Goal: Task Accomplishment & Management: Manage account settings

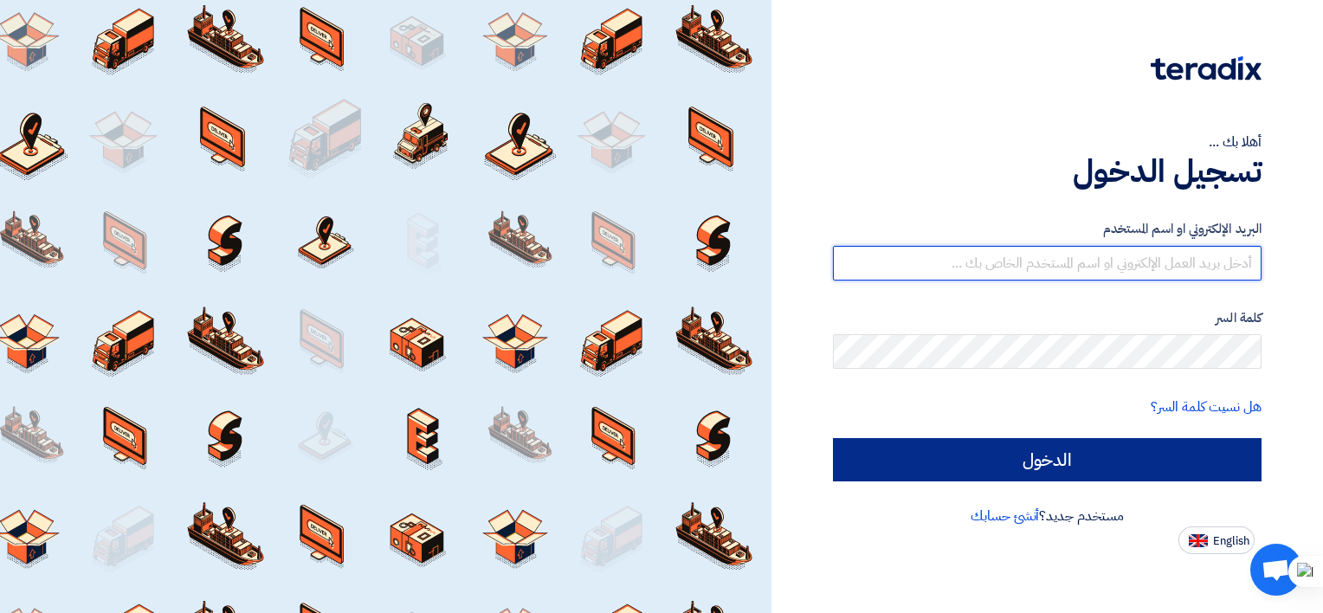
type input "[EMAIL_ADDRESS][DOMAIN_NAME]"
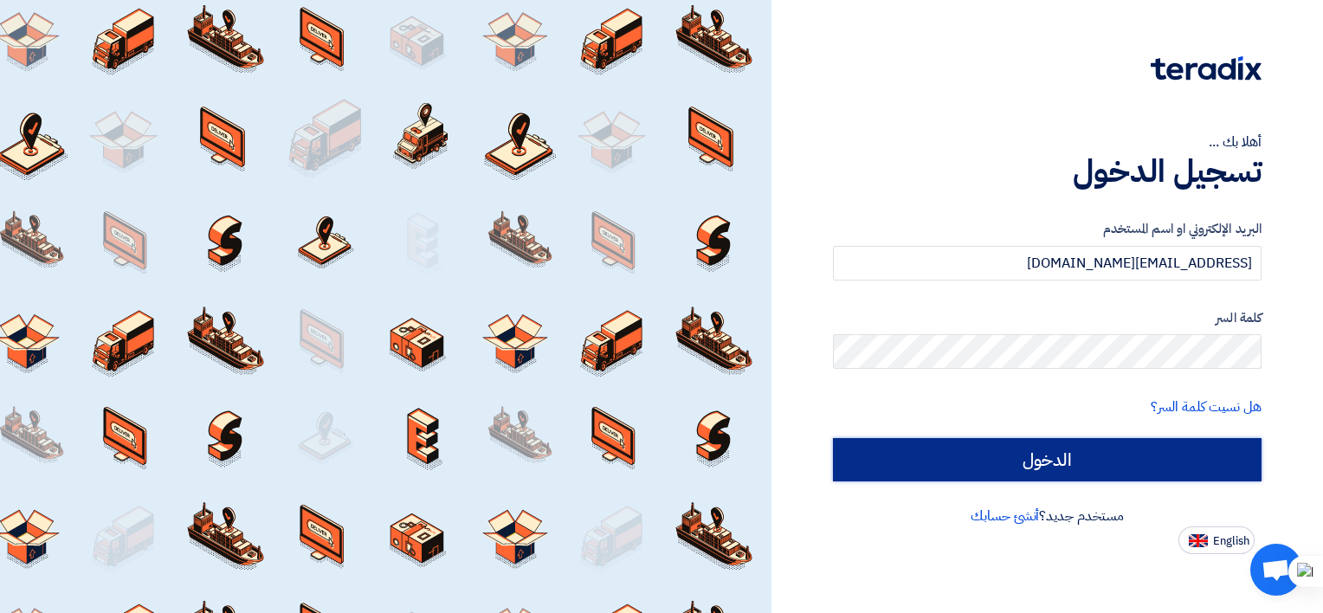
click at [1011, 451] on input "الدخول" at bounding box center [1047, 459] width 429 height 43
type input "Sign in"
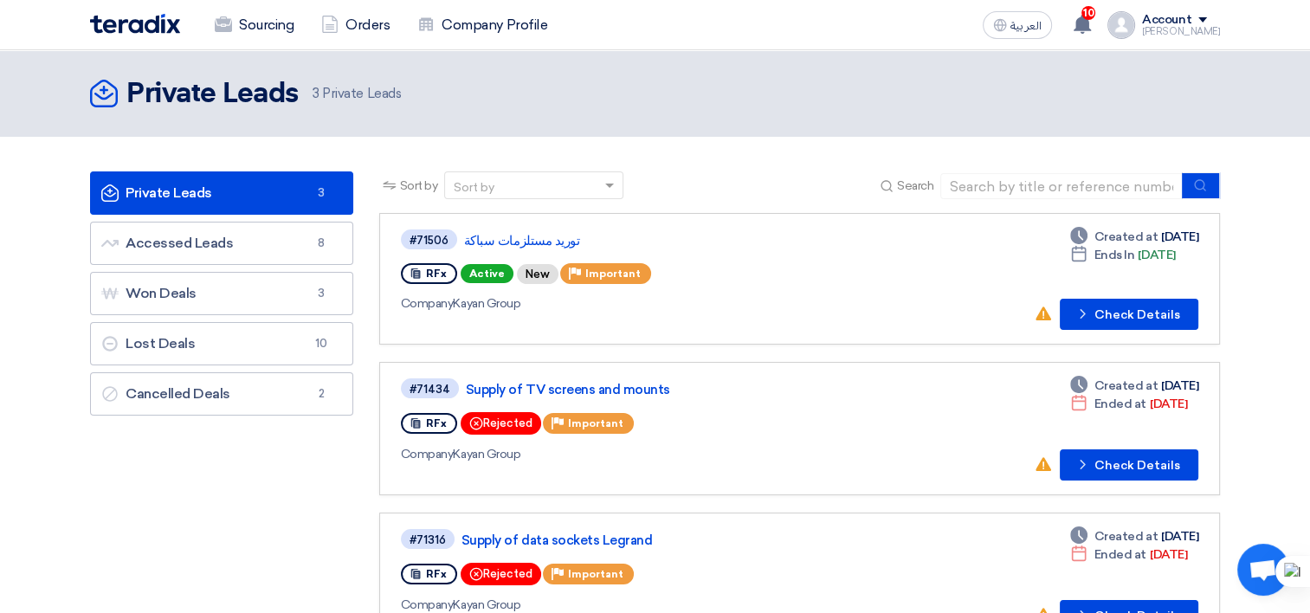
scroll to position [87, 0]
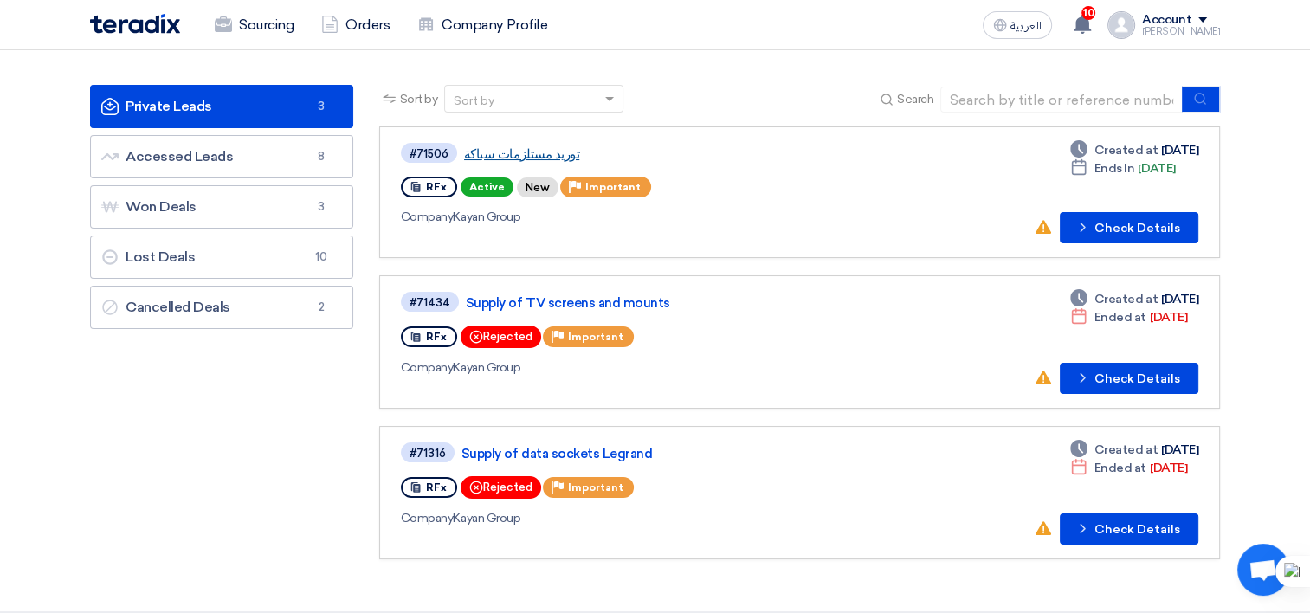
click at [542, 156] on link "توريد مستلزمات سباكة" at bounding box center [680, 154] width 433 height 16
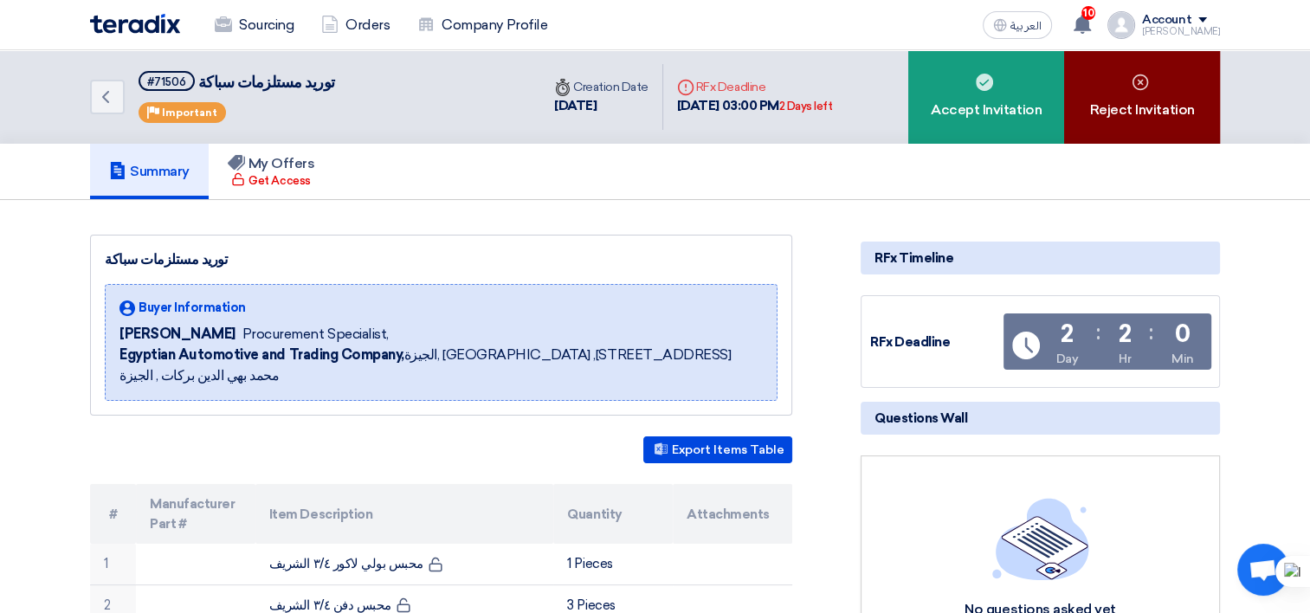
click at [1130, 120] on div "Reject Invitation" at bounding box center [1142, 96] width 156 height 93
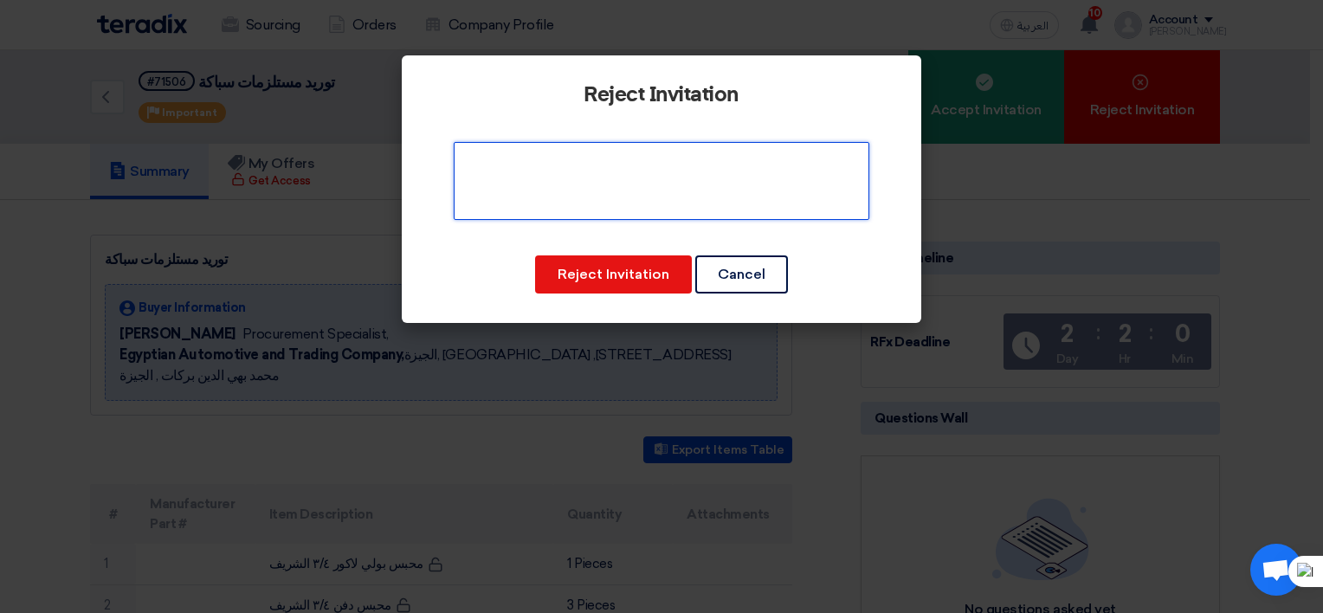
click at [617, 159] on textarea at bounding box center [662, 181] width 416 height 78
type textarea "Not Avaliable"
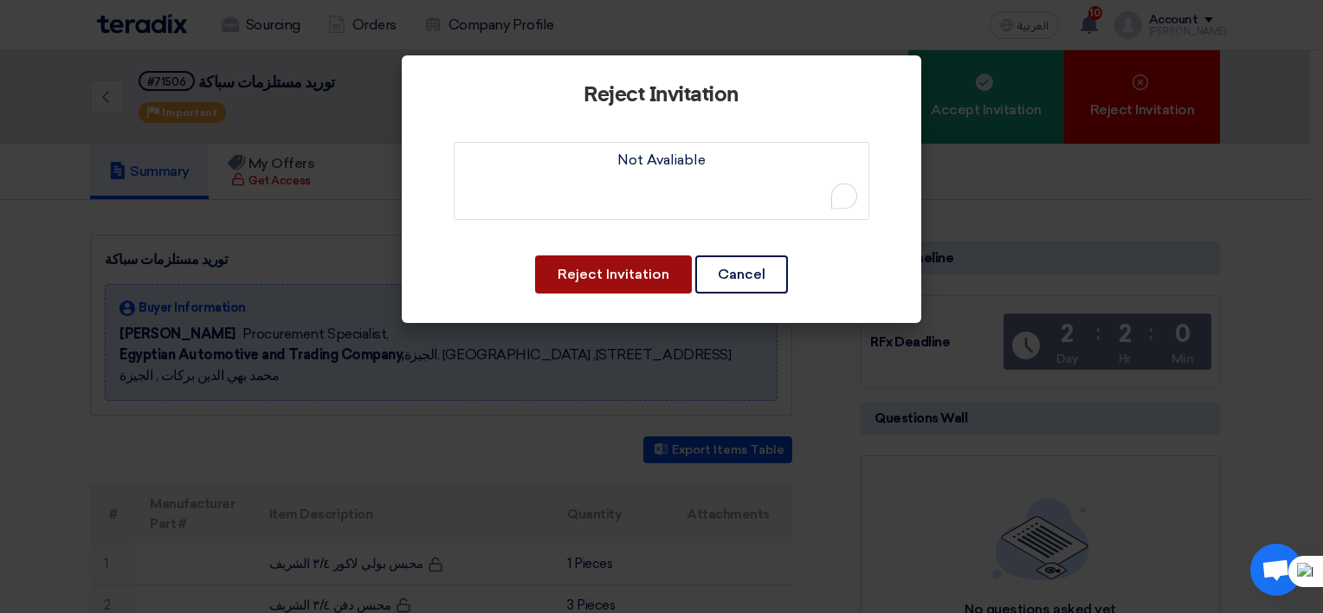
click at [616, 284] on button "Reject Invitation" at bounding box center [613, 274] width 157 height 38
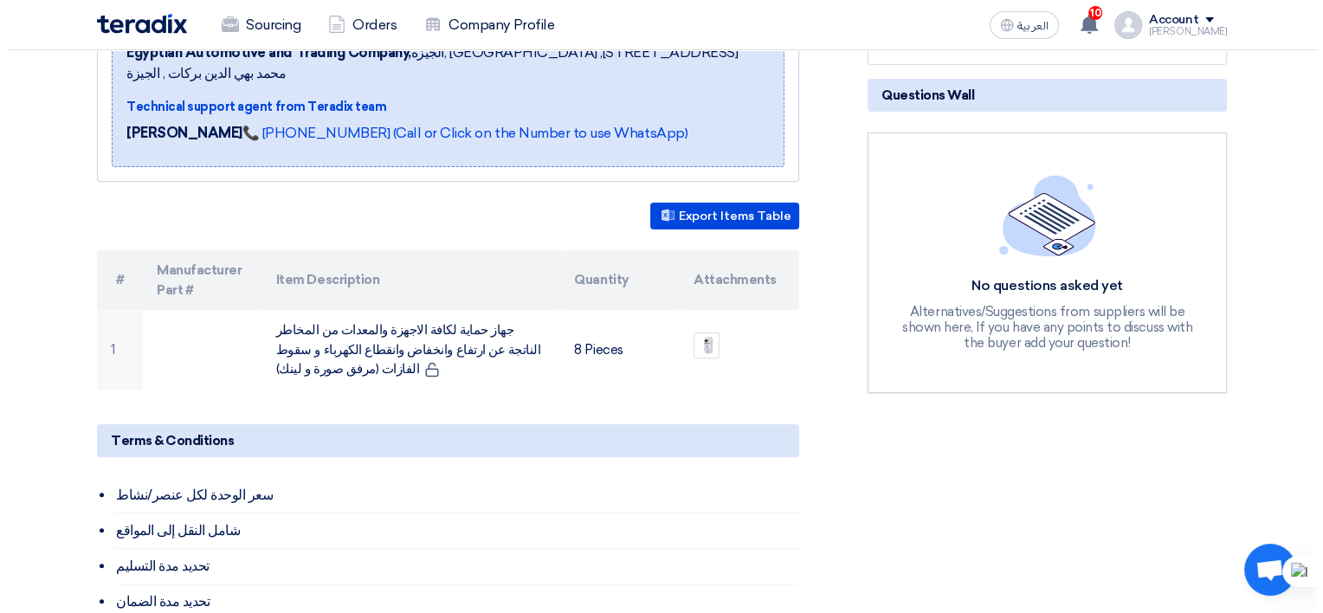
scroll to position [433, 0]
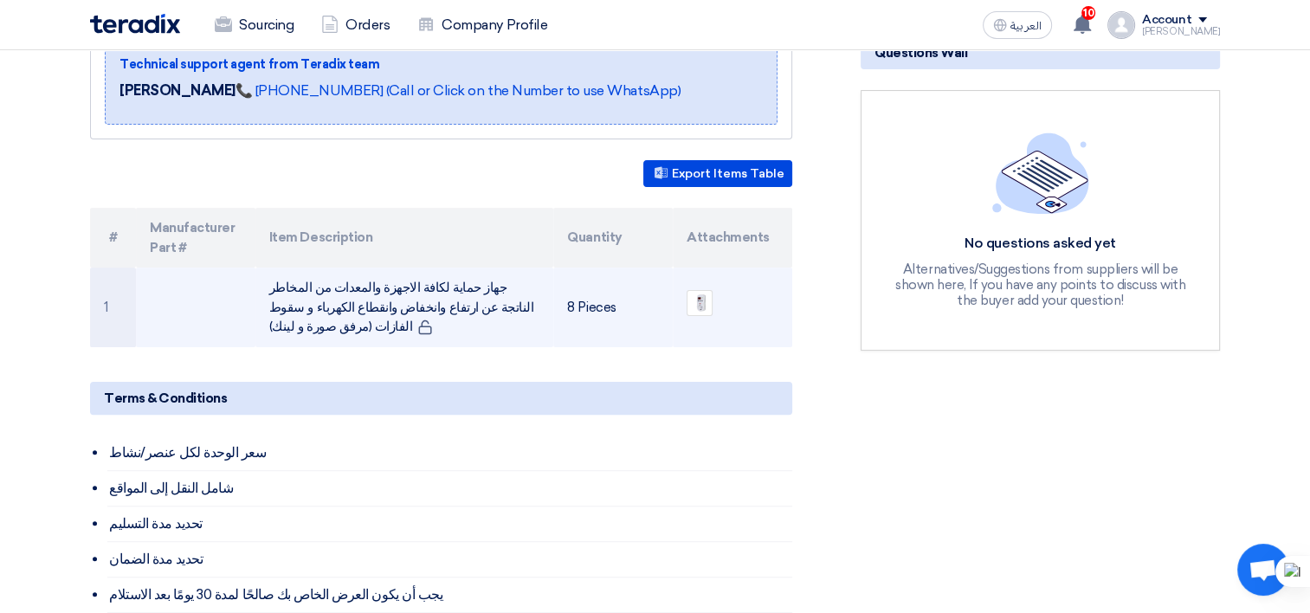
click at [398, 269] on td "جهاز حماية لكافة الاجهزة والمعدات من المخاطر الناتجة عن ارتفاع وانخفاض وانقطاع …" at bounding box center [404, 307] width 299 height 80
click at [698, 287] on img at bounding box center [699, 303] width 24 height 32
